Goal: Navigation & Orientation: Find specific page/section

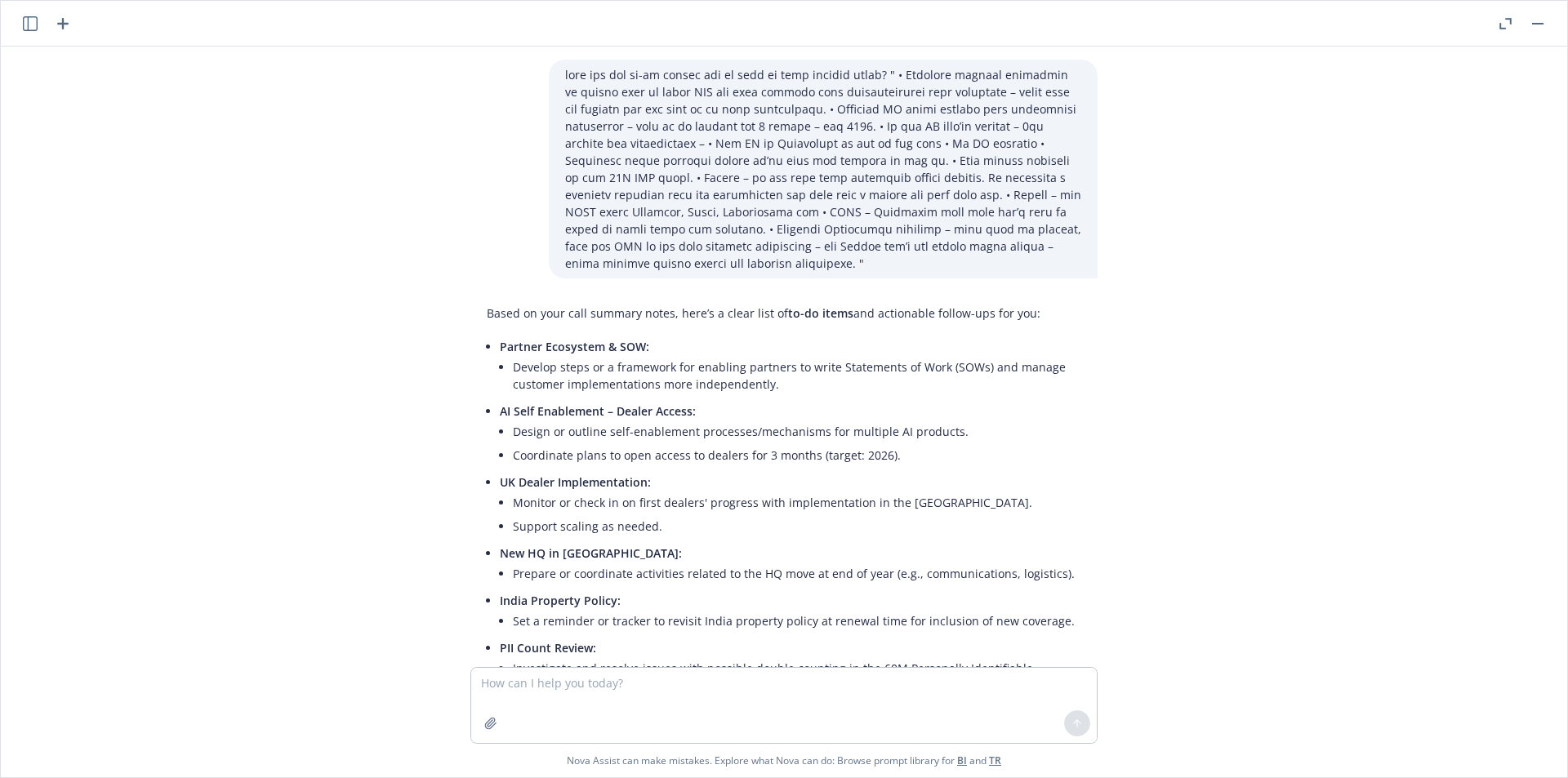
scroll to position [1682, 0]
